Goal: Check status: Check status

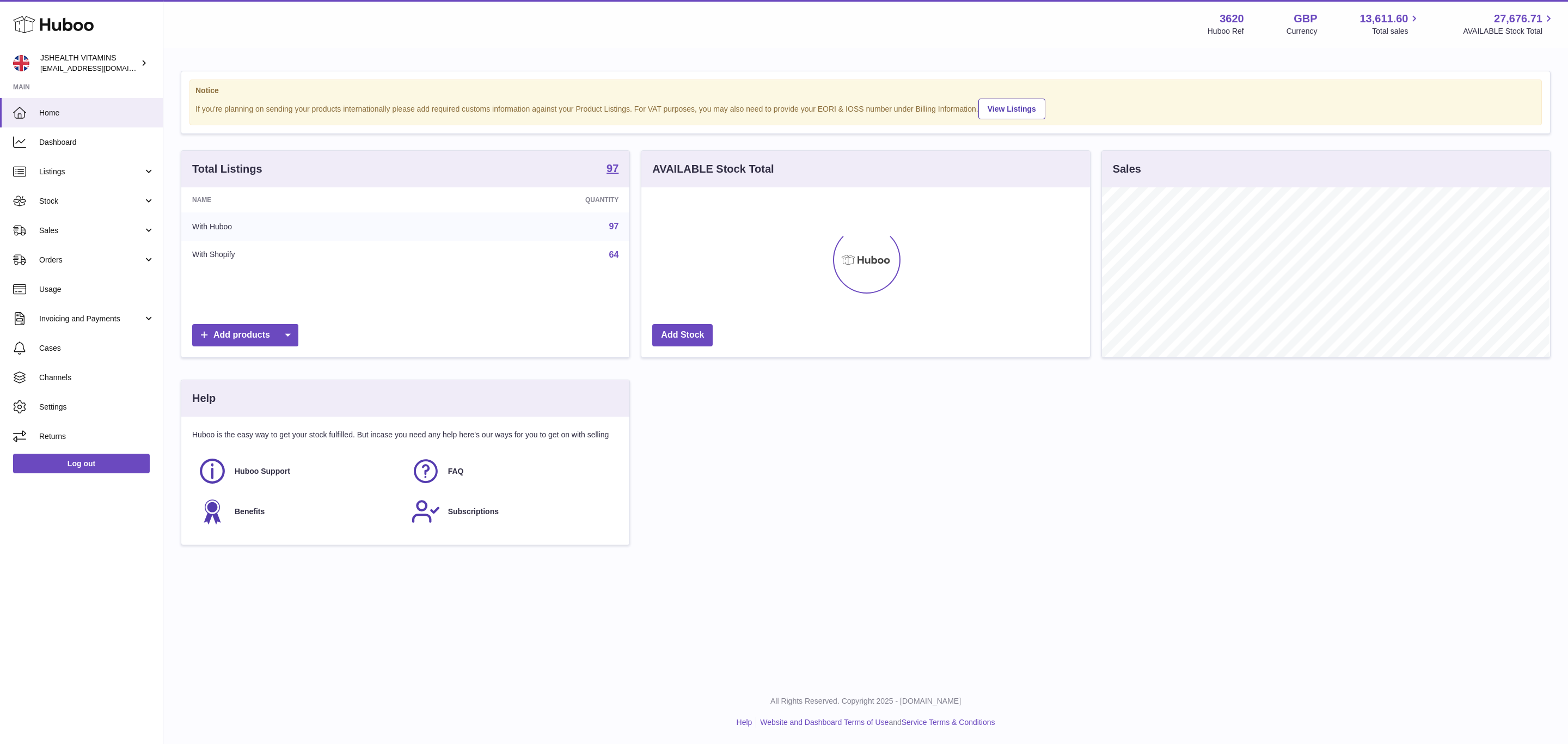
scroll to position [170, 447]
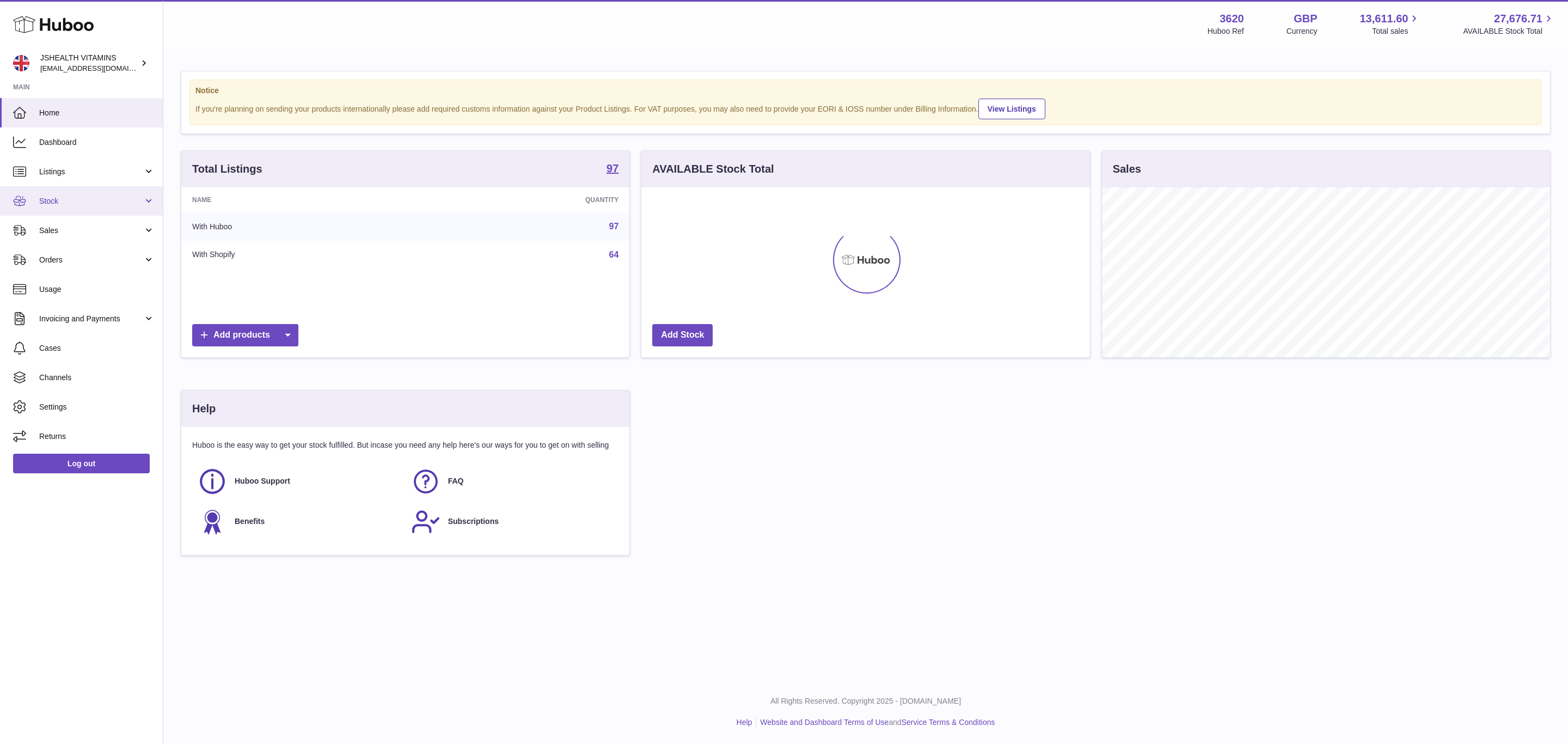
click at [75, 197] on span "Stock" at bounding box center [91, 201] width 104 height 10
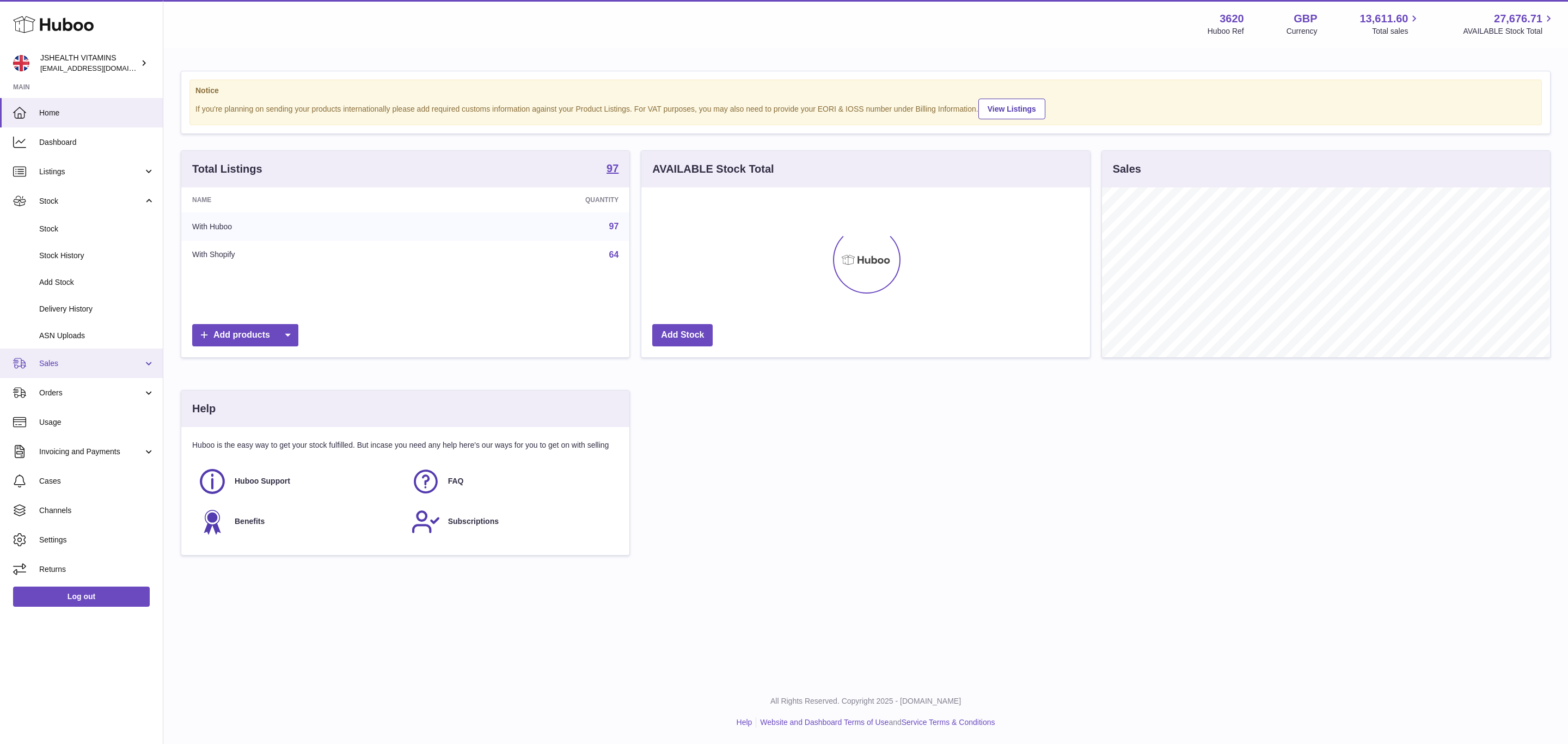
click at [79, 361] on span "Sales" at bounding box center [91, 363] width 104 height 10
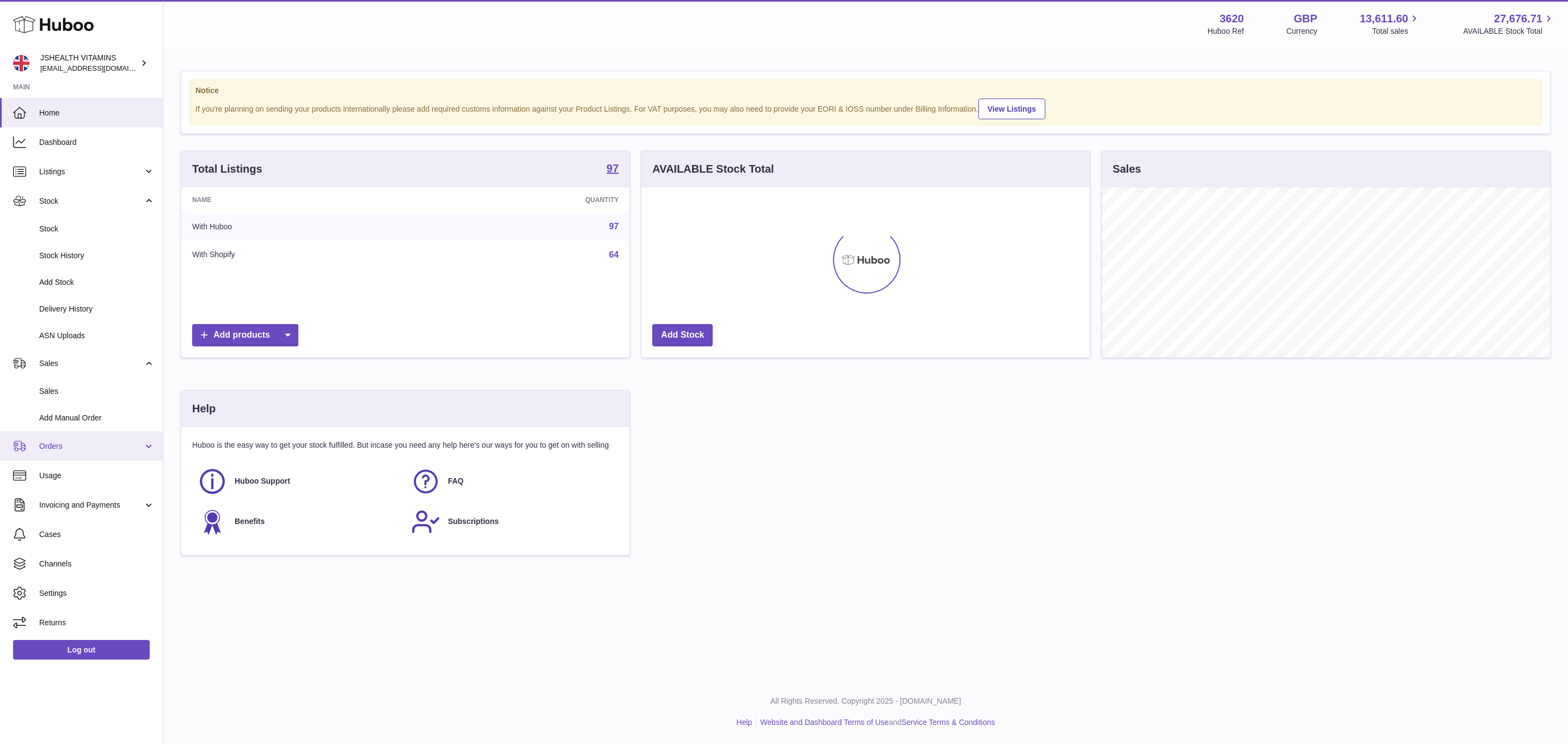
click at [66, 441] on span "Orders" at bounding box center [91, 446] width 104 height 10
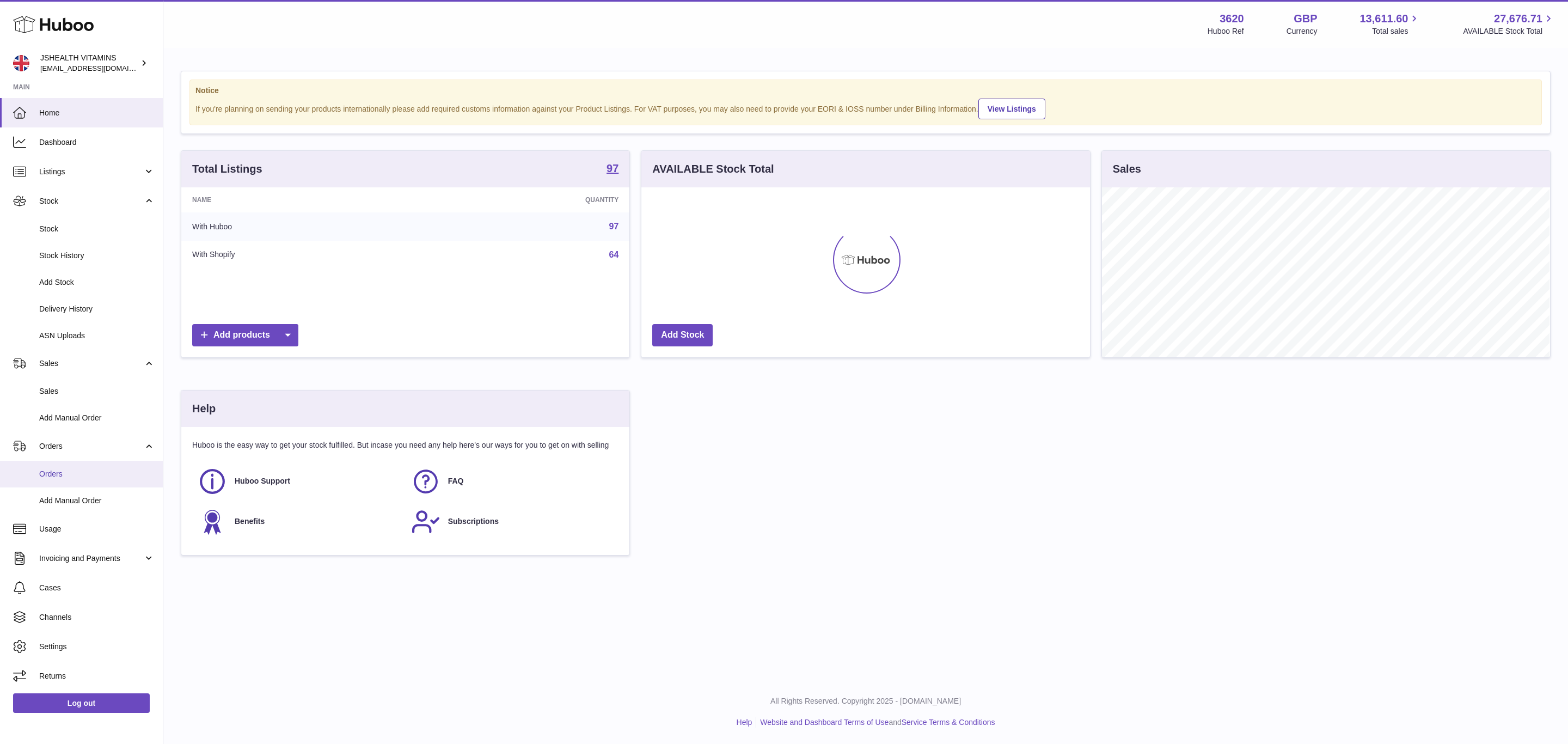
click at [64, 475] on span "Orders" at bounding box center [96, 474] width 115 height 10
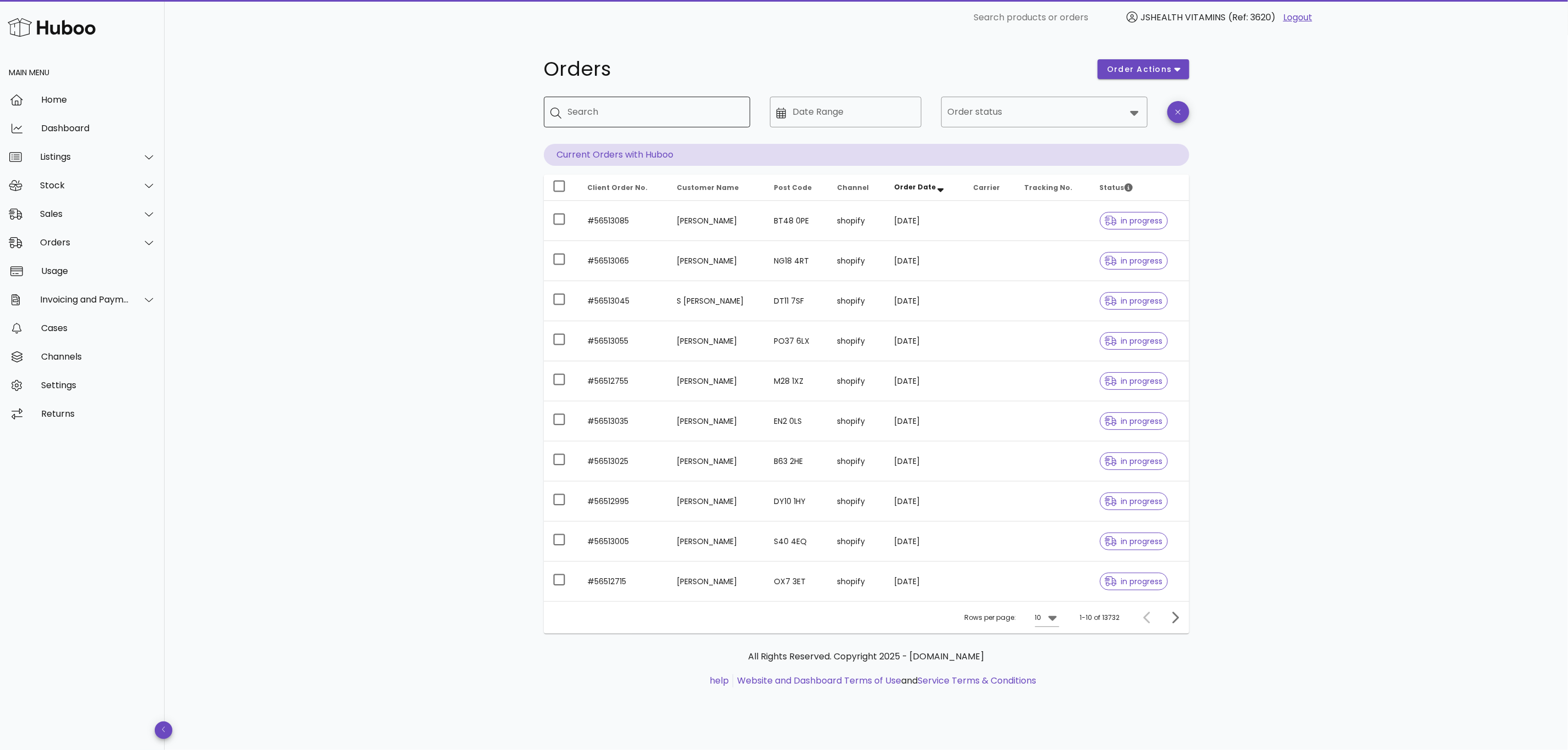
click at [630, 110] on input "Search" at bounding box center [654, 112] width 174 height 18
type input "*******"
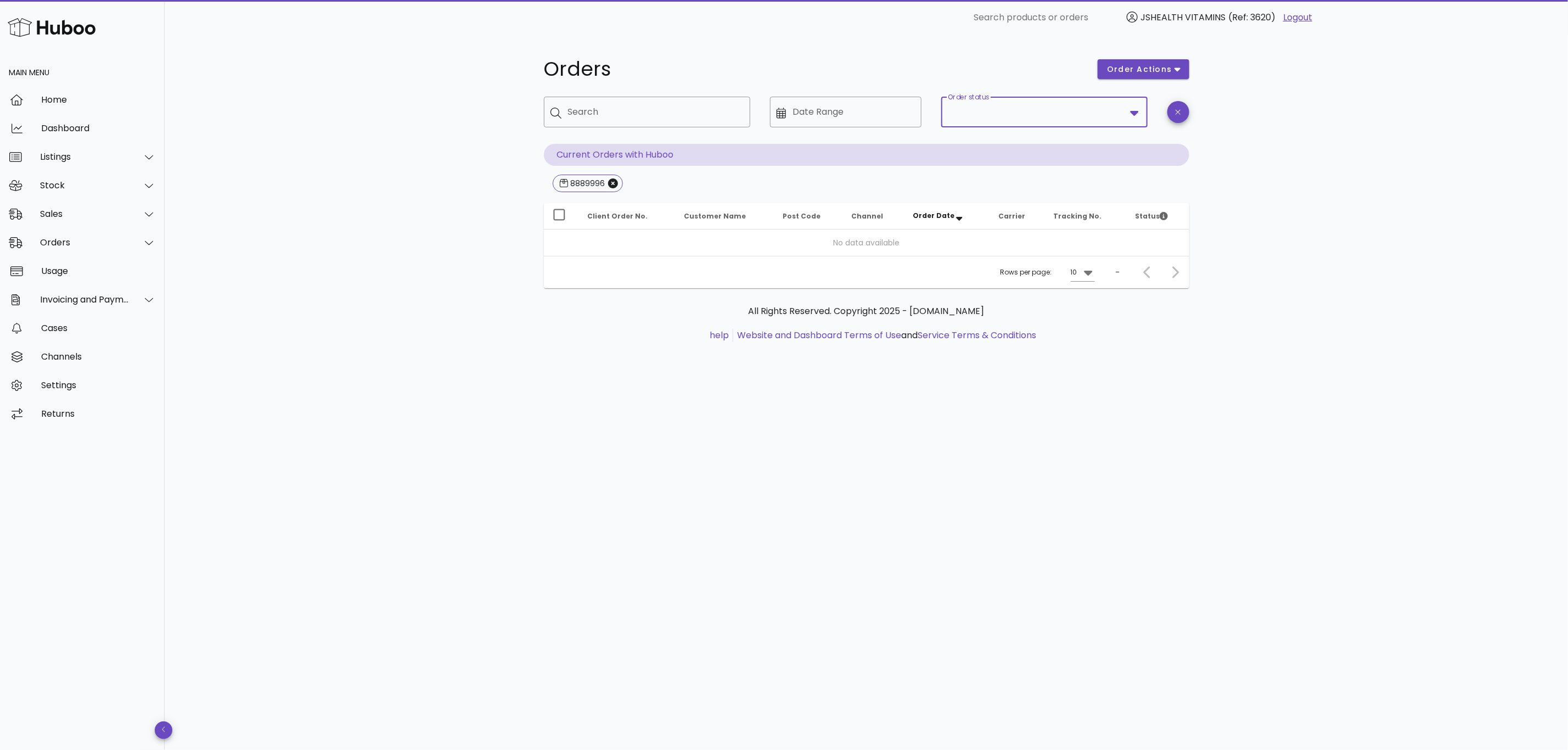
click at [1005, 106] on input "Order status" at bounding box center [1036, 112] width 178 height 18
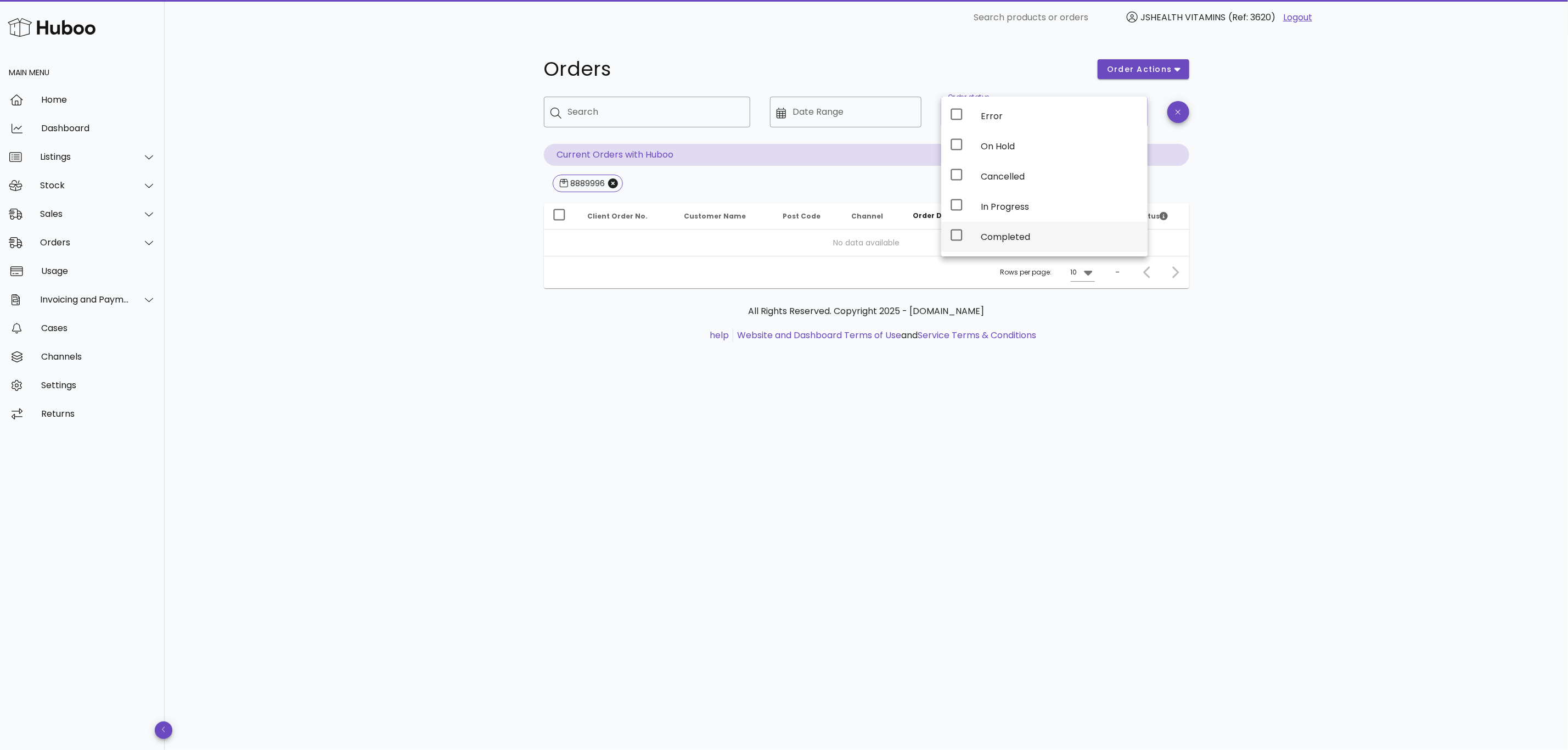
click at [1011, 239] on div "Completed" at bounding box center [1059, 236] width 158 height 11
click at [599, 369] on div "All Rights Reserved. Copyright 2025 - [DOMAIN_NAME] help Website and Dashboard …" at bounding box center [866, 329] width 645 height 82
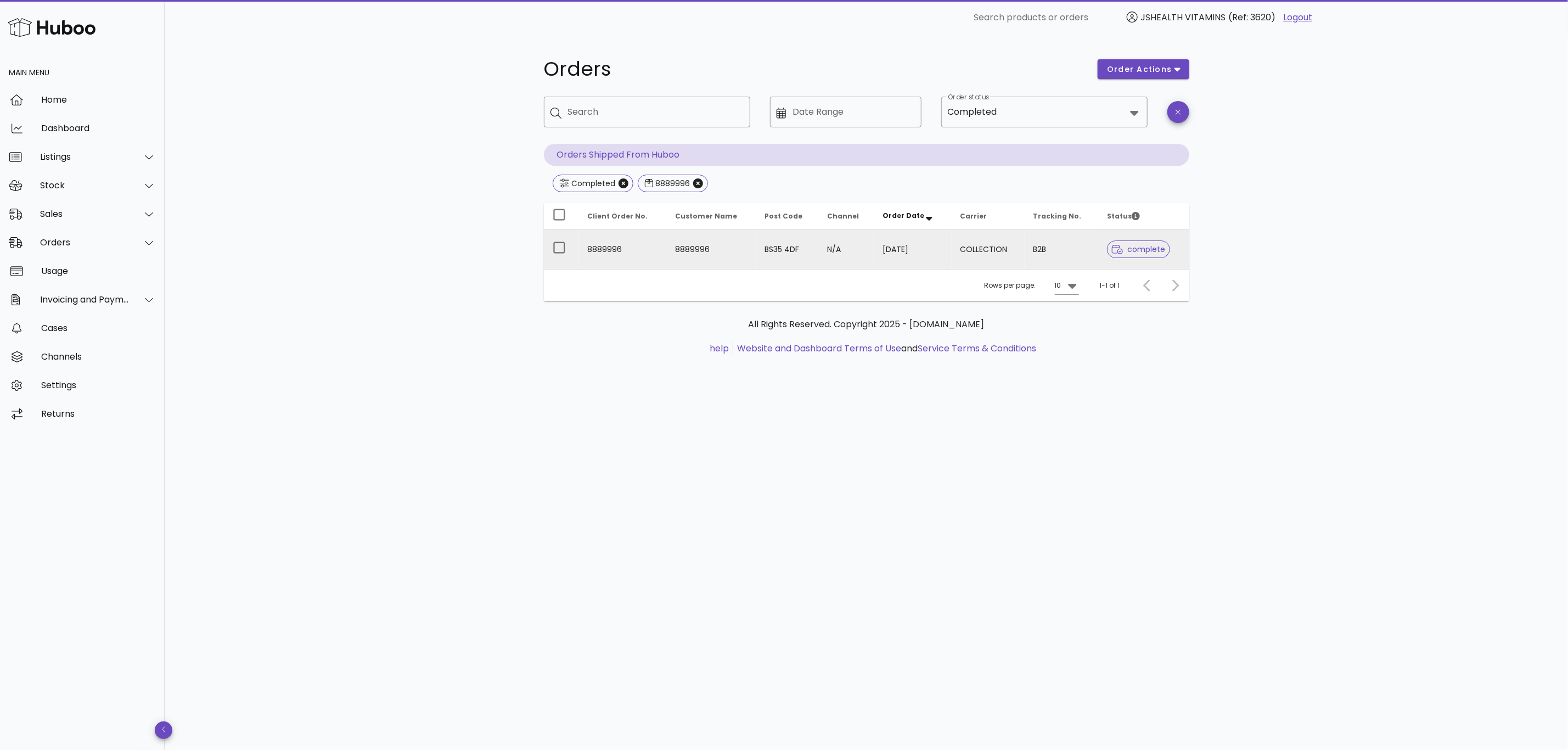
click at [828, 243] on td "N/A" at bounding box center [846, 249] width 56 height 39
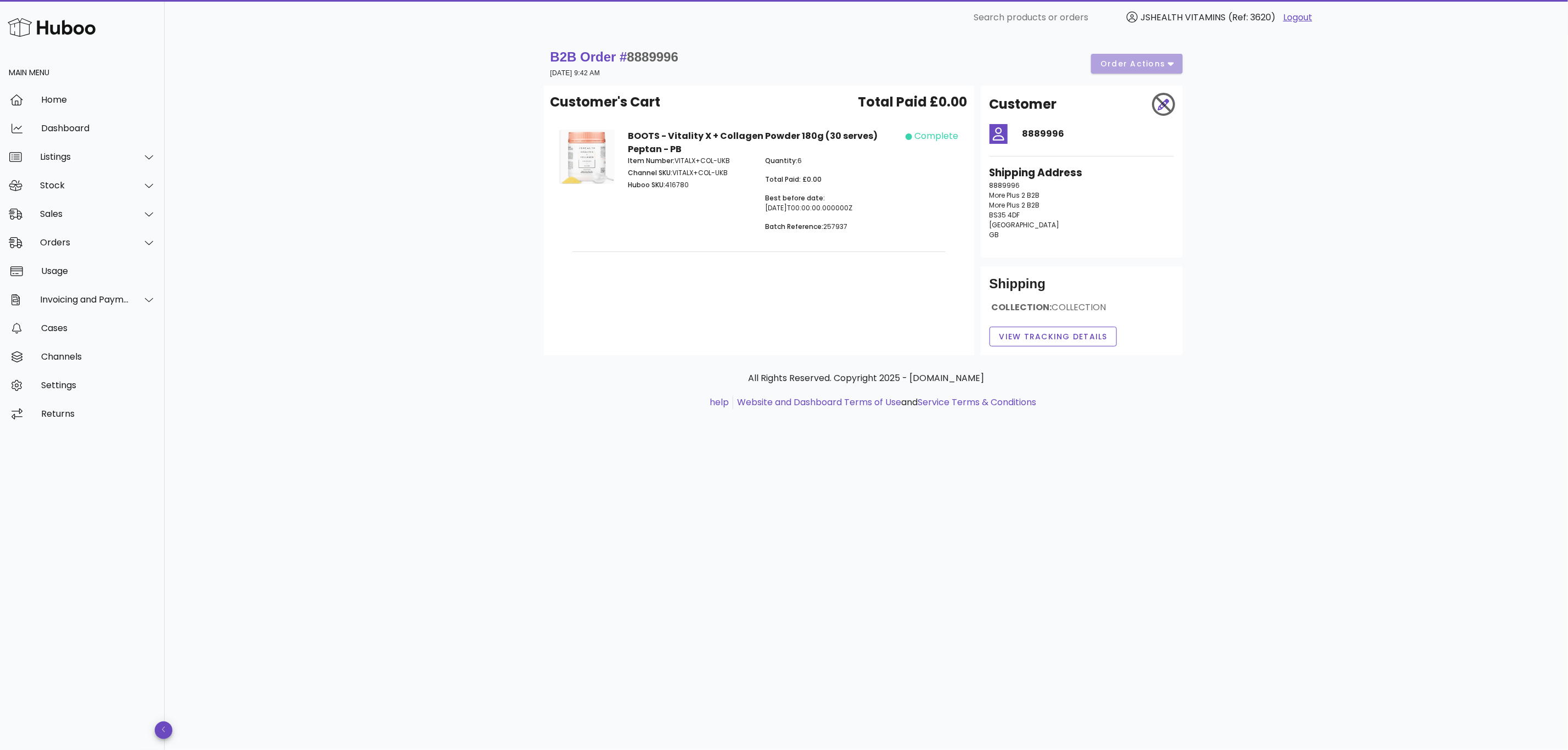
click at [677, 180] on p "Huboo SKU: 416780" at bounding box center [689, 185] width 125 height 10
copy p "416780"
